Goal: Check status

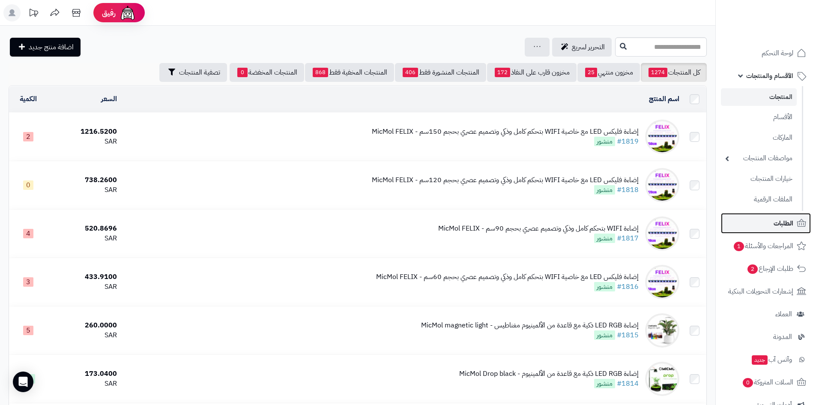
click at [758, 218] on link "الطلبات" at bounding box center [766, 223] width 90 height 21
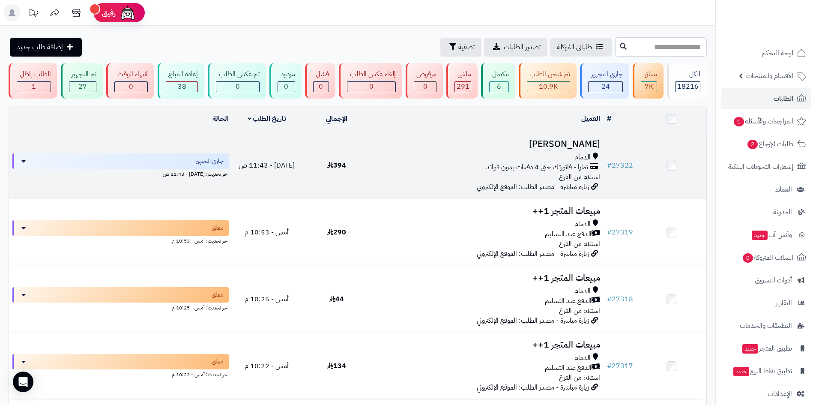
click at [410, 170] on div "تمارا - فاتورتك حتى 4 دفعات بدون فوائد" at bounding box center [487, 167] width 225 height 10
